Goal: Information Seeking & Learning: Find specific fact

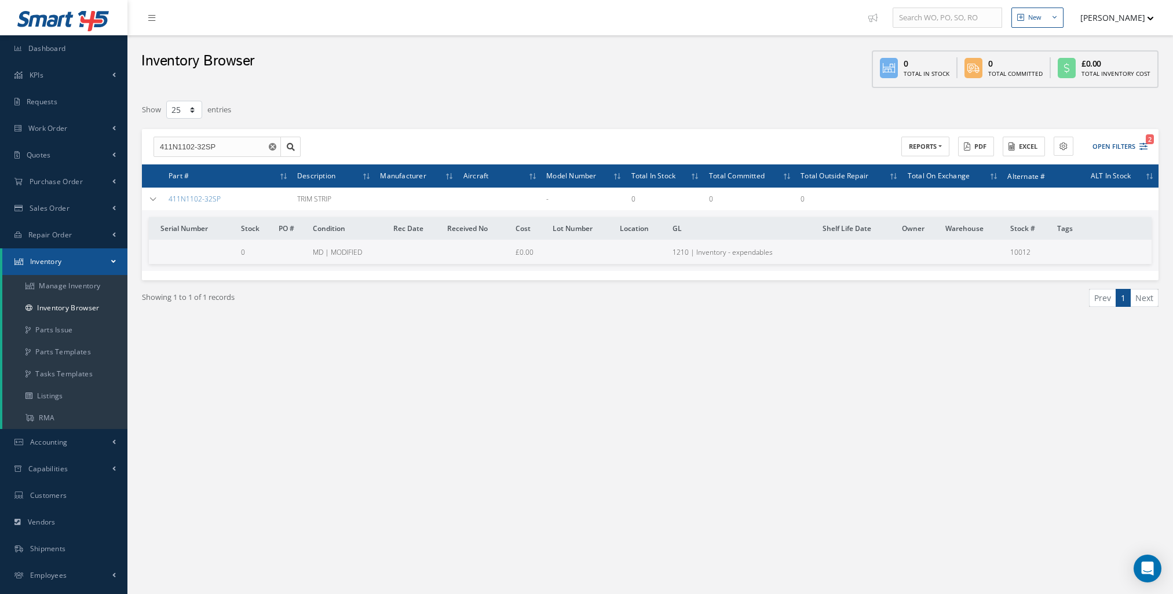
select select "25"
click at [52, 302] on link "Inventory Browser" at bounding box center [64, 308] width 125 height 22
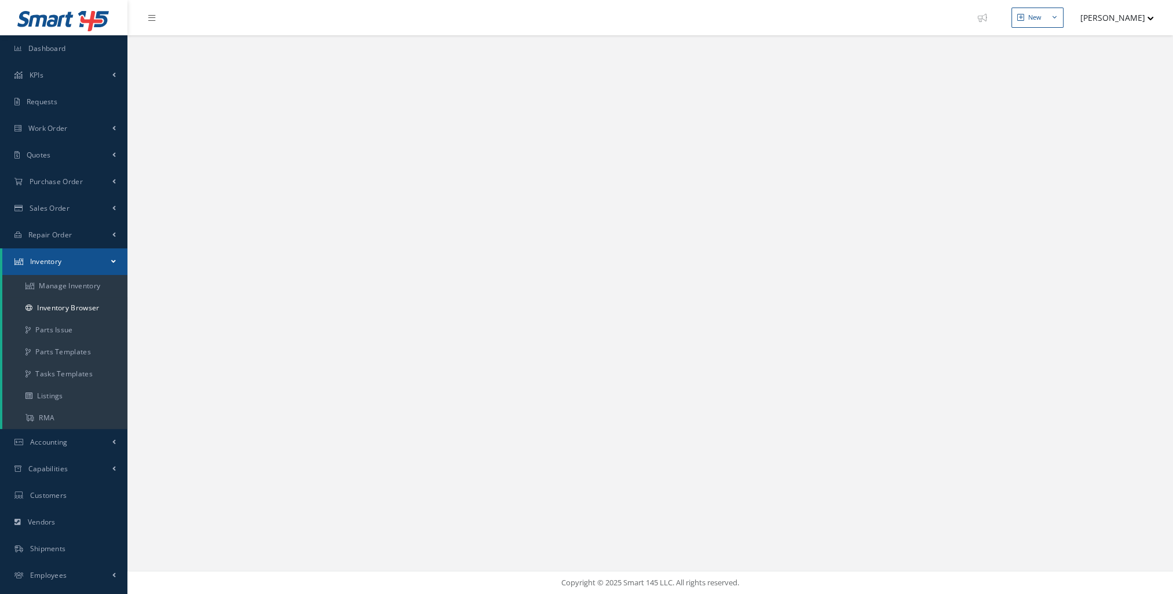
select select "25"
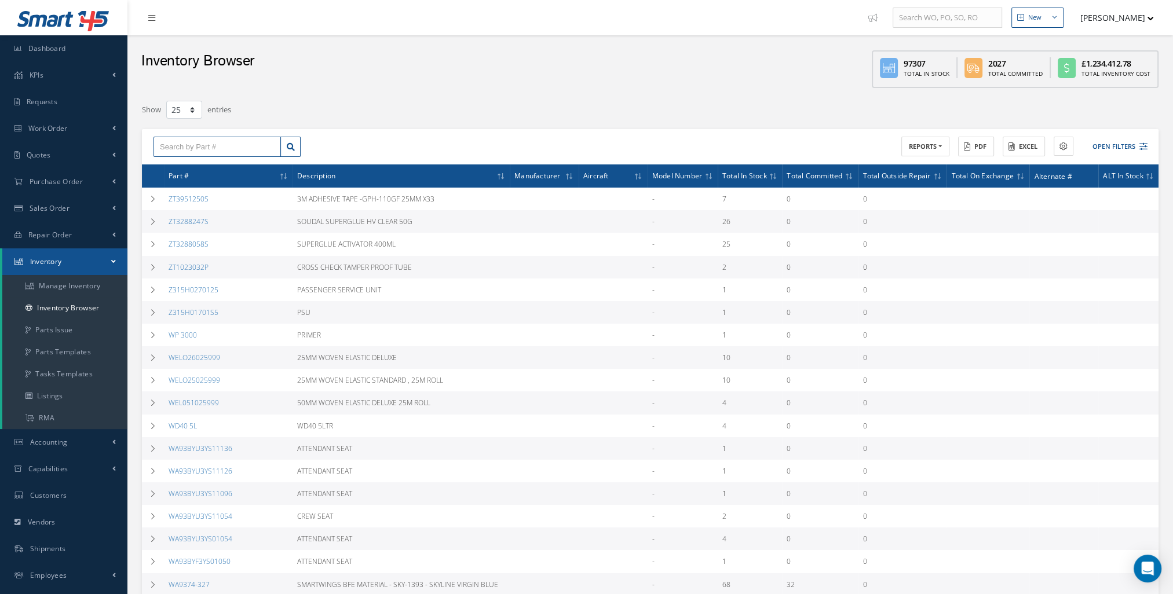
click at [177, 151] on input "text" at bounding box center [217, 147] width 127 height 21
paste input "RL27FYU3YS10054"
type input "RL27FYU3YS10054"
click at [204, 174] on div "RL27FYU3YS10054" at bounding box center [217, 167] width 126 height 21
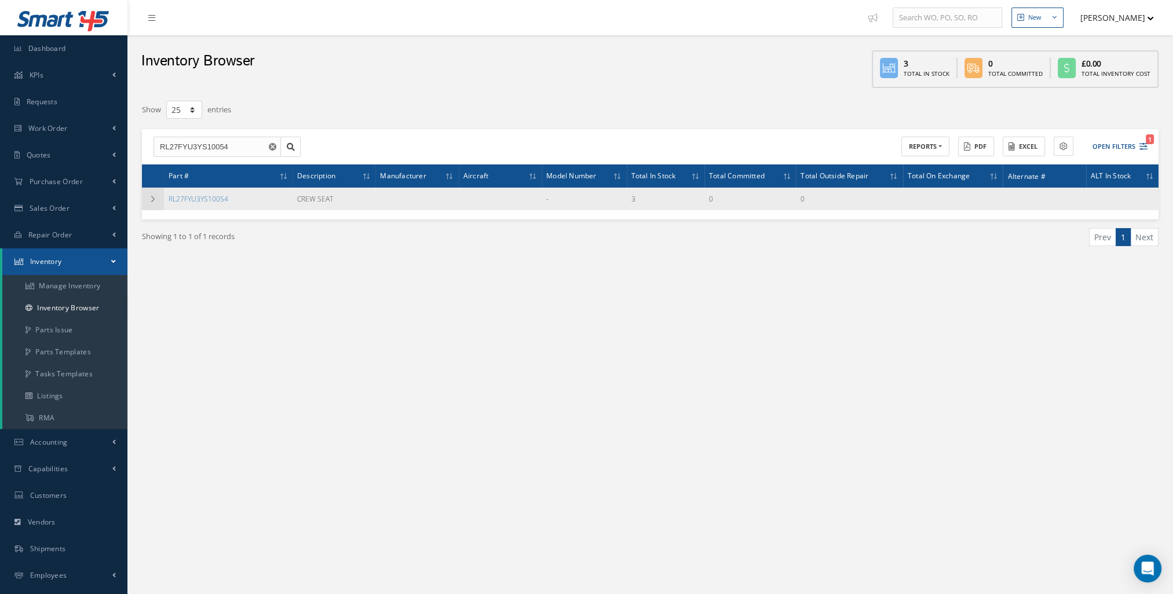
drag, startPoint x: 158, startPoint y: 201, endPoint x: 166, endPoint y: 203, distance: 9.0
click at [158, 201] on td at bounding box center [153, 199] width 22 height 23
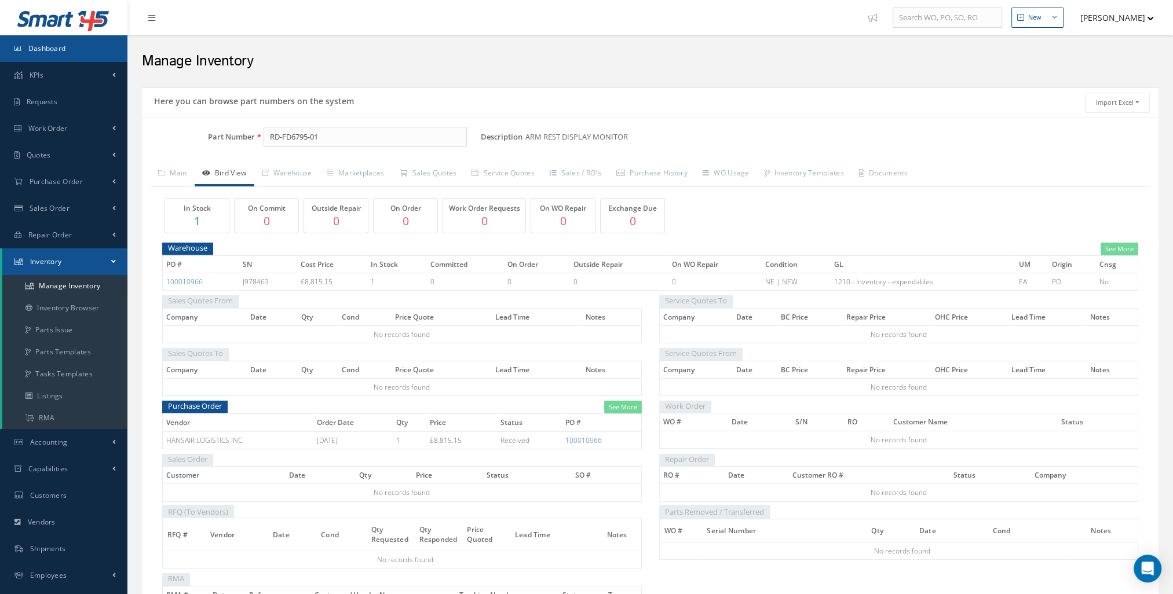
click at [85, 57] on link "Dashboard" at bounding box center [63, 48] width 127 height 27
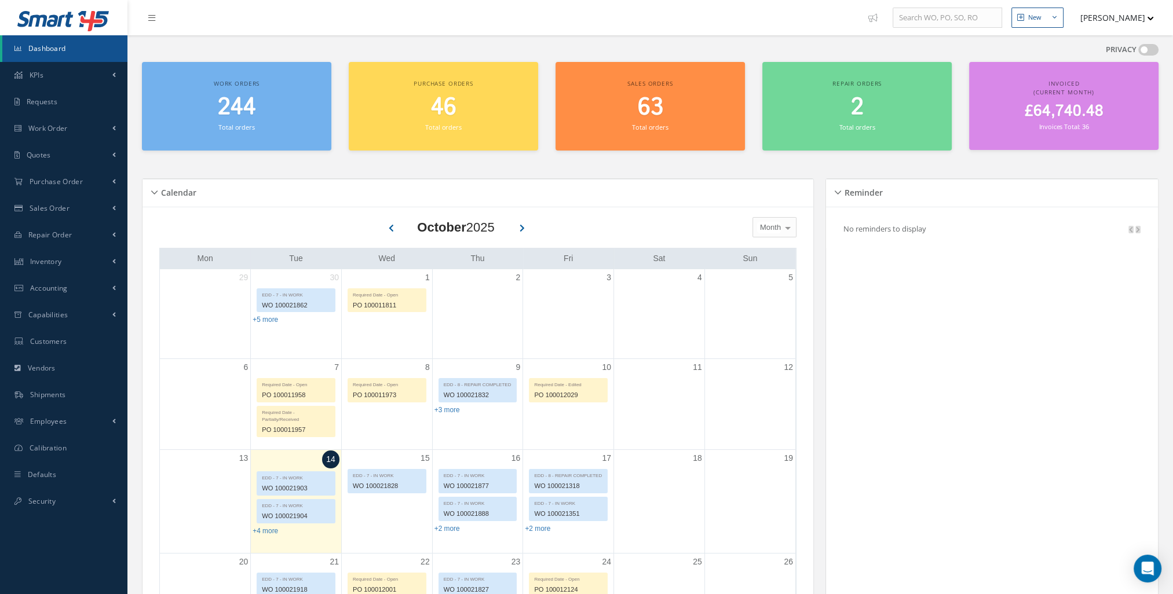
click at [275, 129] on div "244 Total orders" at bounding box center [237, 113] width 178 height 39
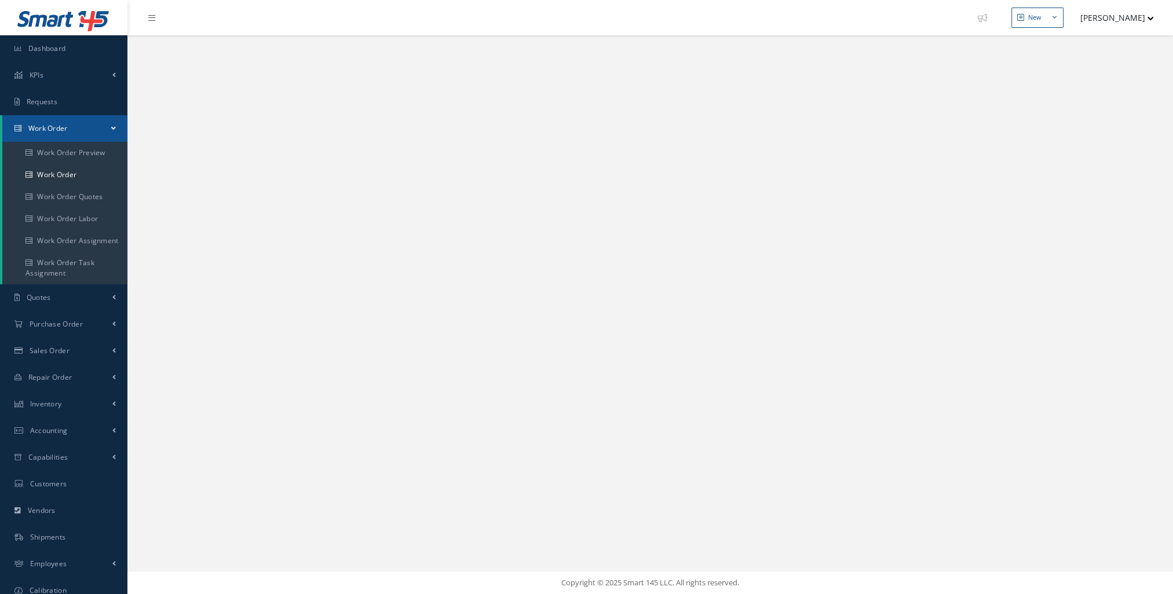
select select "25"
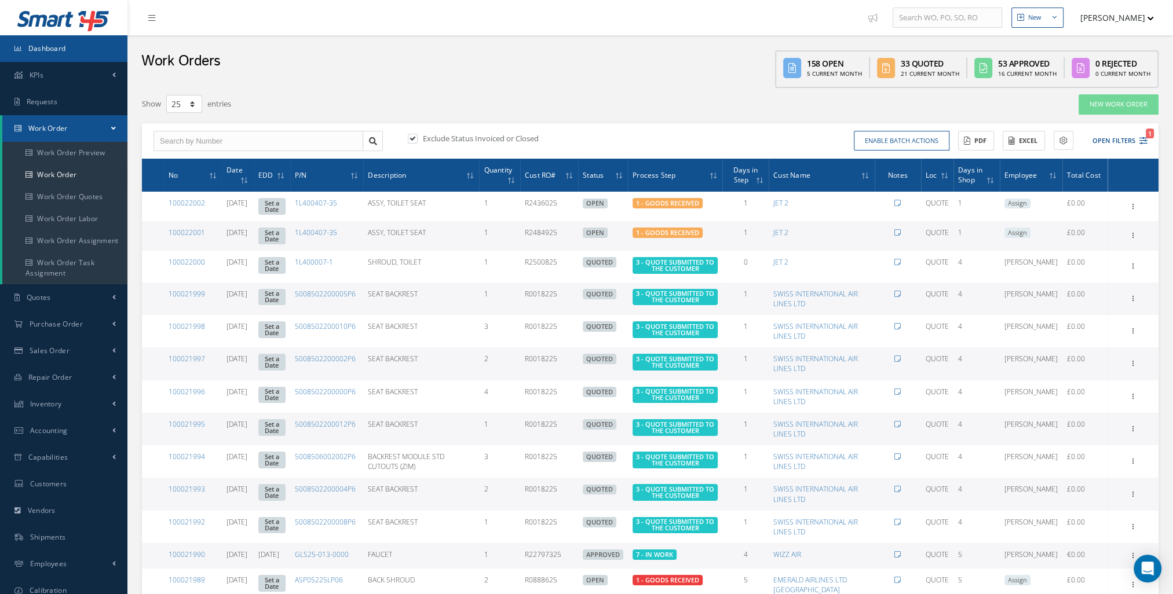
click at [86, 57] on link "Dashboard" at bounding box center [63, 48] width 127 height 27
